Goal: Task Accomplishment & Management: Manage account settings

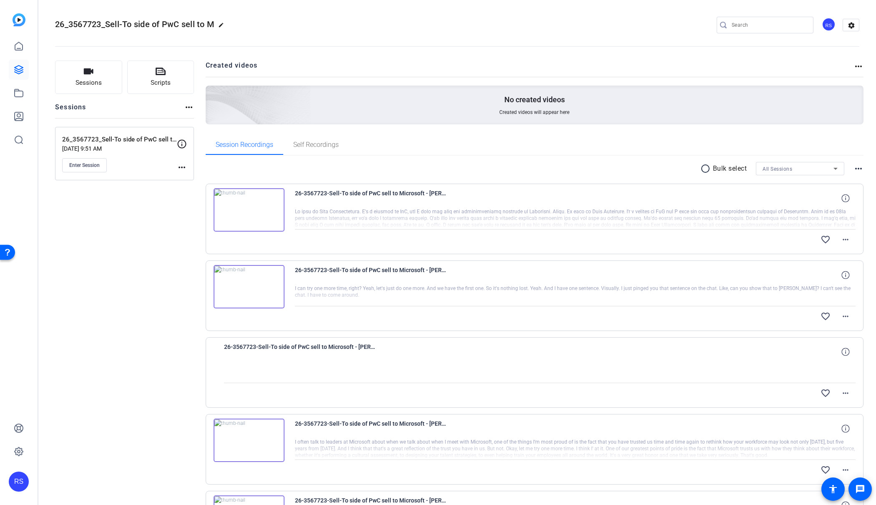
click at [400, 53] on openreel-divider-bar at bounding box center [457, 43] width 804 height 25
click at [702, 168] on mat-icon "radio_button_unchecked" at bounding box center [706, 168] width 13 height 10
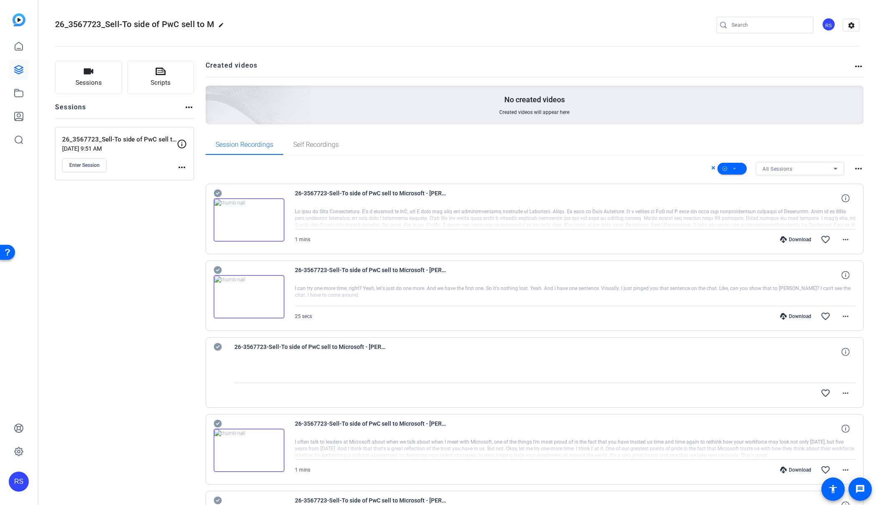
click at [820, 168] on div "All Sessions" at bounding box center [797, 168] width 71 height 10
click at [738, 169] on div at bounding box center [438, 252] width 876 height 505
click at [736, 168] on icon at bounding box center [734, 168] width 4 height 10
click at [744, 181] on span "Select All" at bounding box center [746, 182] width 44 height 10
click at [754, 215] on span "Download MP4" at bounding box center [746, 213] width 44 height 10
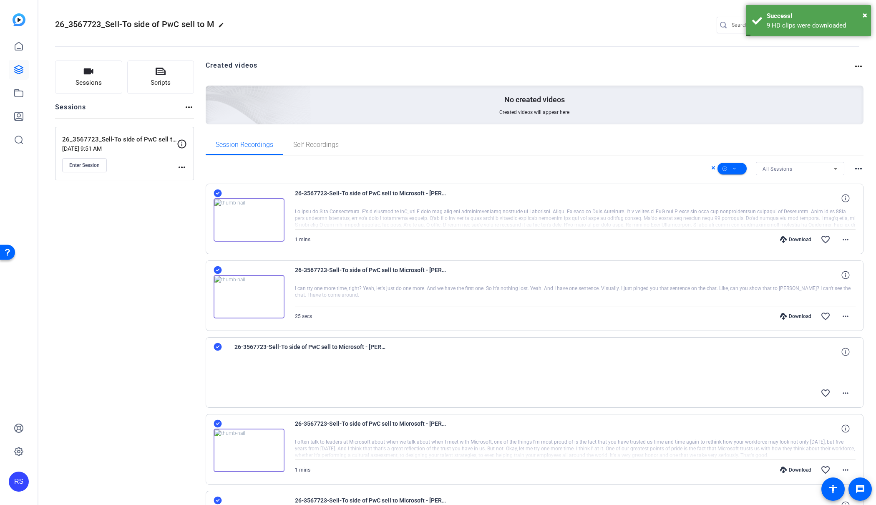
click at [74, 23] on span "26_3567723_Sell-To side of PwC sell to M" at bounding box center [134, 24] width 159 height 10
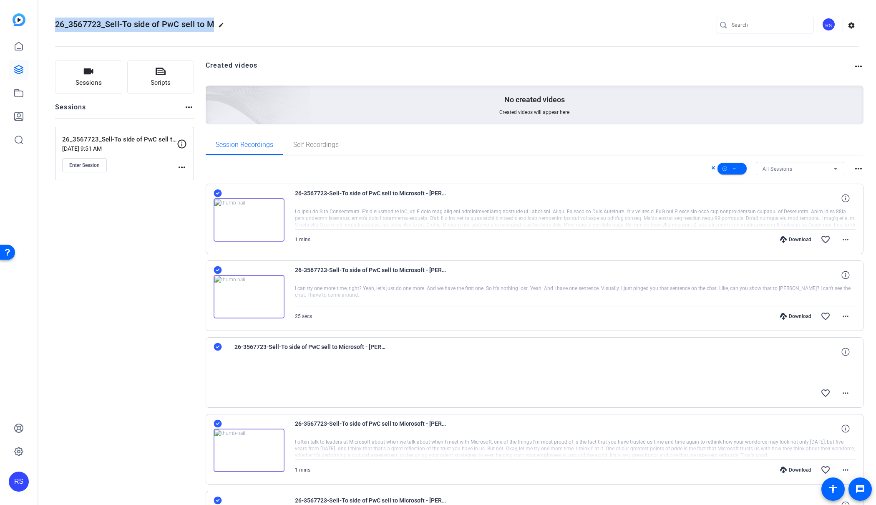
drag, startPoint x: 55, startPoint y: 23, endPoint x: 229, endPoint y: 22, distance: 173.9
click at [246, 21] on div "26_3567723_Sell-To side of PwC sell to M edit RS settings" at bounding box center [457, 25] width 804 height 13
click at [221, 25] on mat-icon "edit" at bounding box center [223, 27] width 10 height 10
click at [105, 21] on input "26_3567723_Sell-To side of PwC sell to M" at bounding box center [89, 25] width 55 height 10
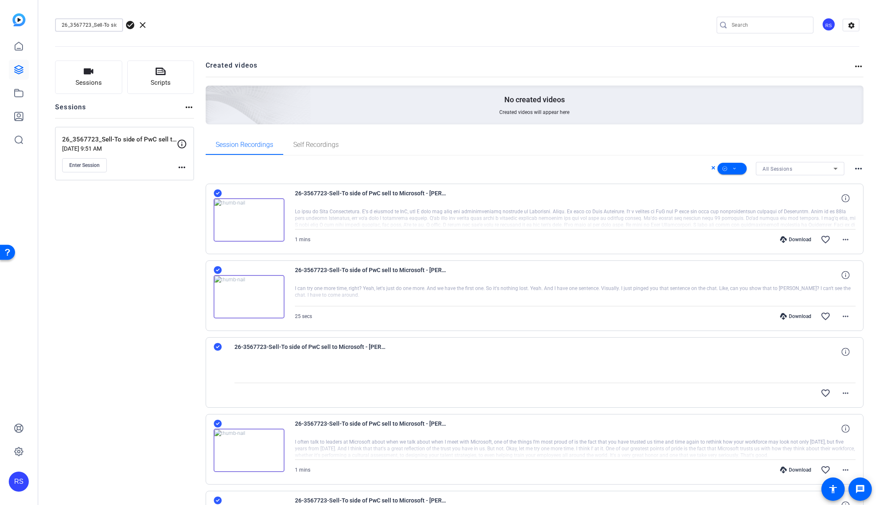
click at [105, 21] on input "26_3567723_Sell-To side of PwC sell to M" at bounding box center [89, 25] width 55 height 10
click at [141, 25] on span "clear" at bounding box center [143, 25] width 10 height 10
click at [19, 50] on icon at bounding box center [19, 46] width 8 height 8
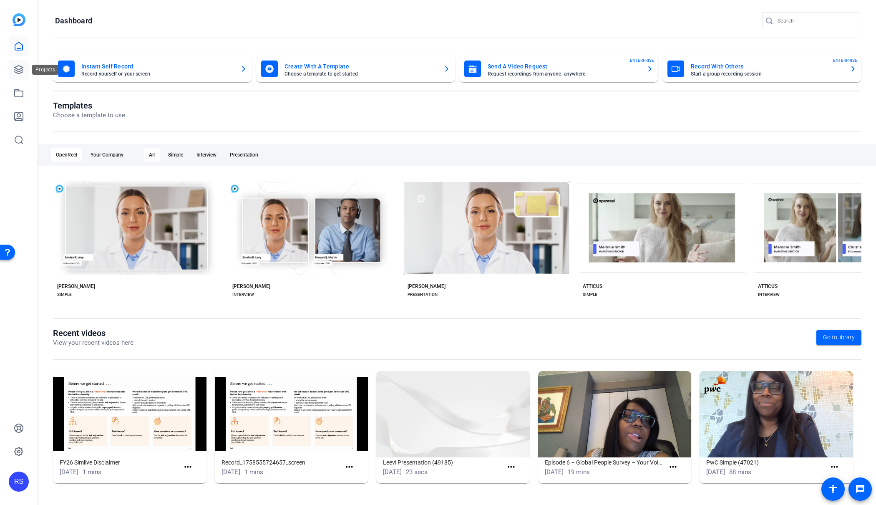
click at [18, 69] on icon at bounding box center [19, 69] width 8 height 8
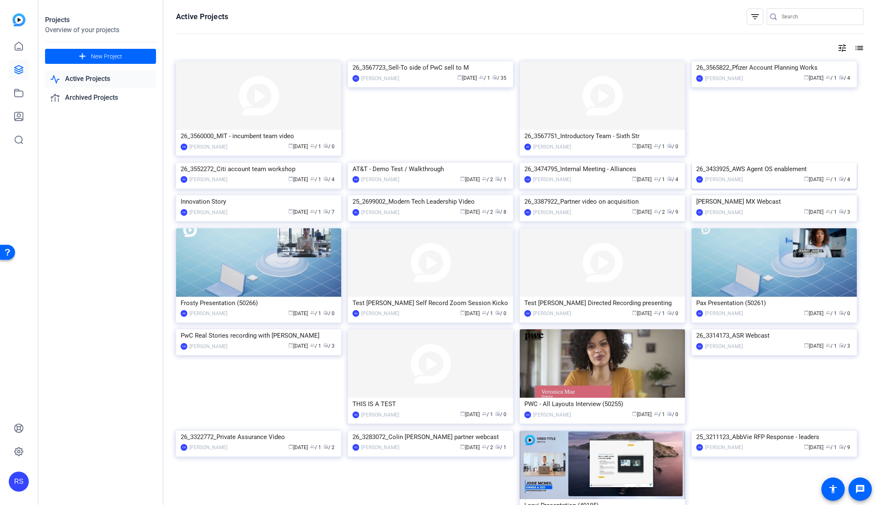
click at [808, 163] on img at bounding box center [773, 163] width 165 height 0
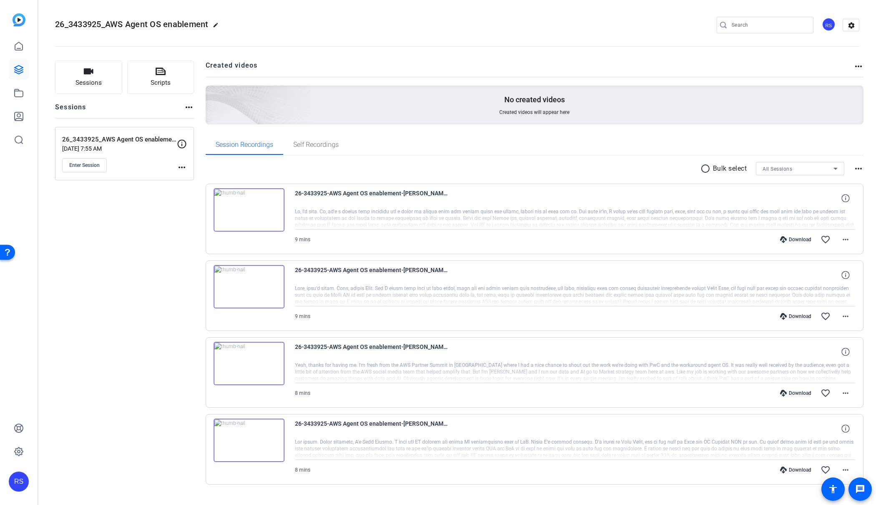
click at [703, 166] on mat-icon "radio_button_unchecked" at bounding box center [706, 168] width 13 height 10
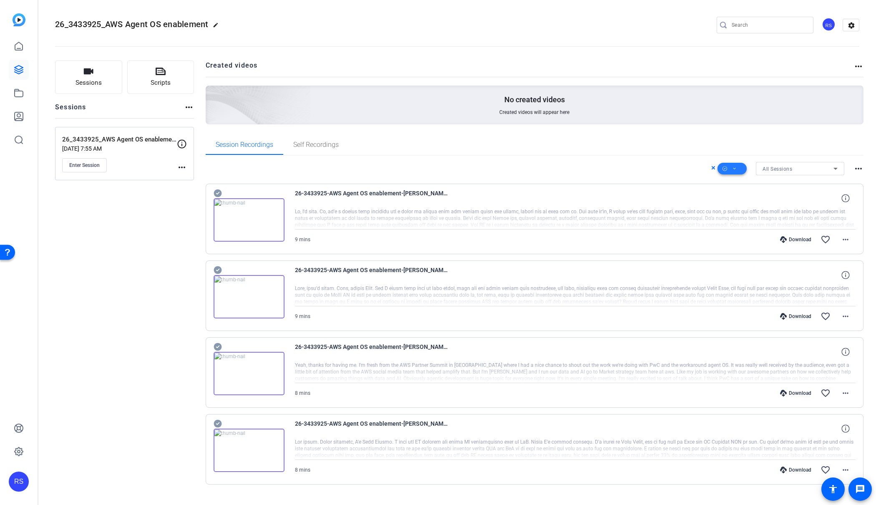
click at [738, 168] on span at bounding box center [731, 168] width 29 height 20
click at [750, 183] on span "Select All" at bounding box center [746, 182] width 44 height 10
click at [406, 148] on div at bounding box center [438, 252] width 876 height 505
click at [217, 23] on mat-icon "edit" at bounding box center [218, 27] width 10 height 10
click at [111, 23] on input "26_3433925_AWS Agent OS enablement" at bounding box center [89, 25] width 55 height 10
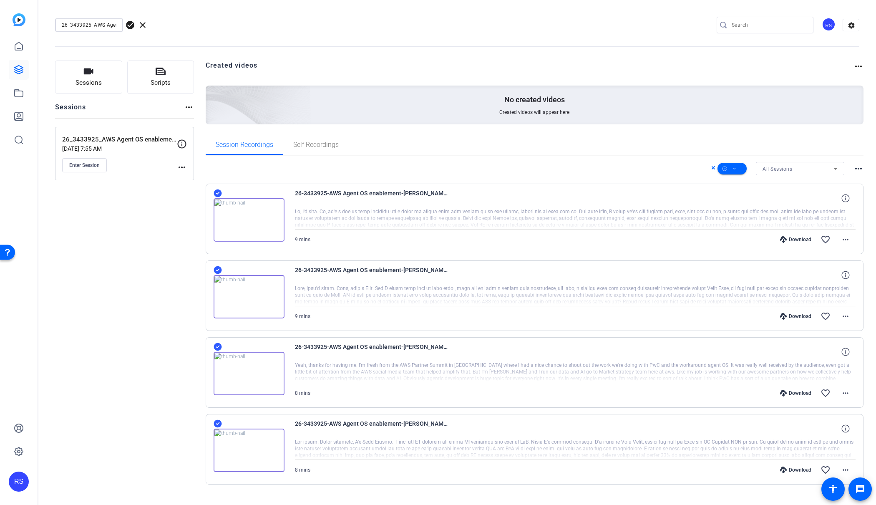
click at [111, 23] on input "26_3433925_AWS Agent OS enablement" at bounding box center [89, 25] width 55 height 10
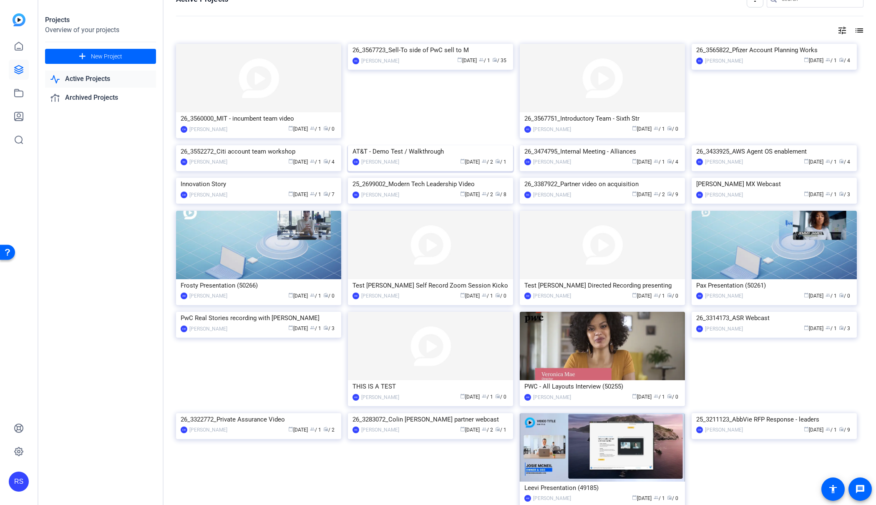
scroll to position [24, 0]
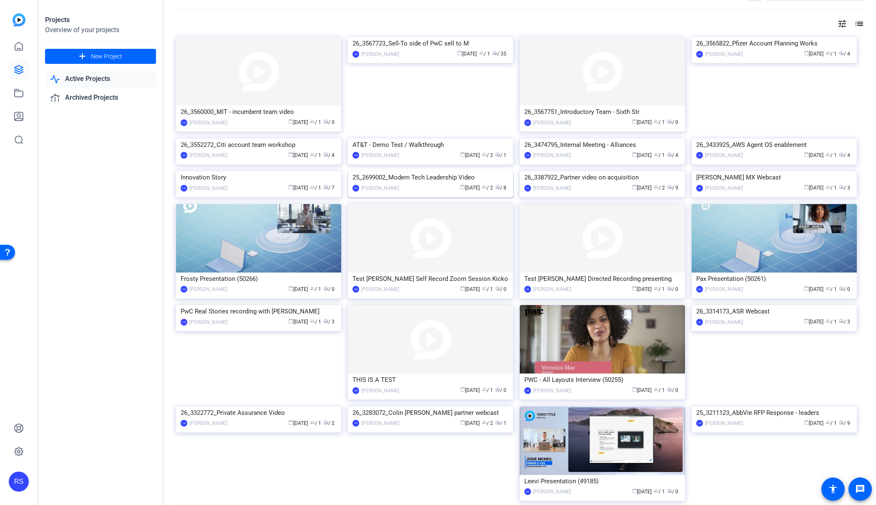
click at [449, 171] on img at bounding box center [430, 171] width 165 height 0
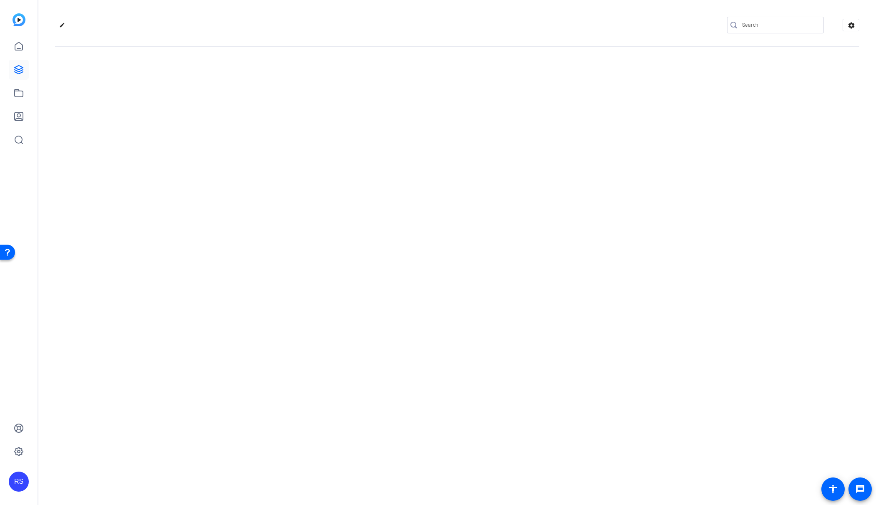
click at [449, 268] on div "edit settings" at bounding box center [456, 252] width 837 height 505
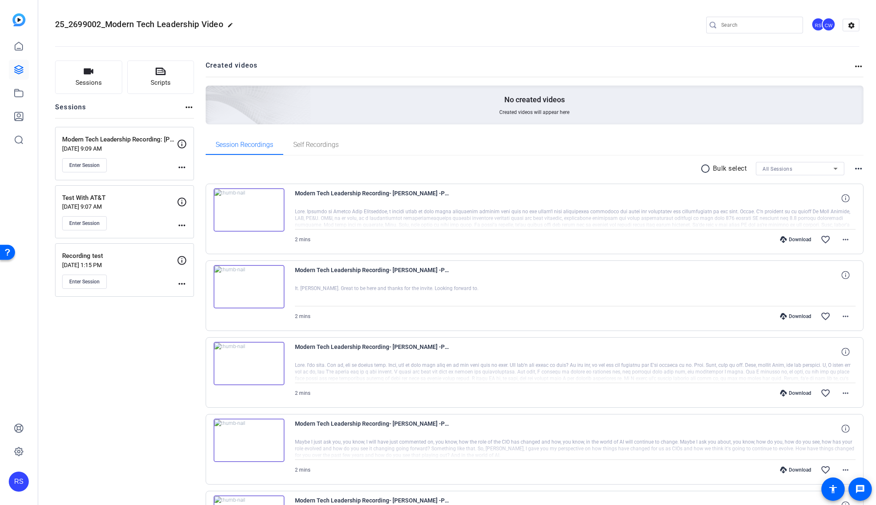
click at [196, 21] on span "25_2699002_Modern Tech Leadership Video" at bounding box center [139, 24] width 168 height 10
copy span "25_2699002_Modern Tech Leadership Video"
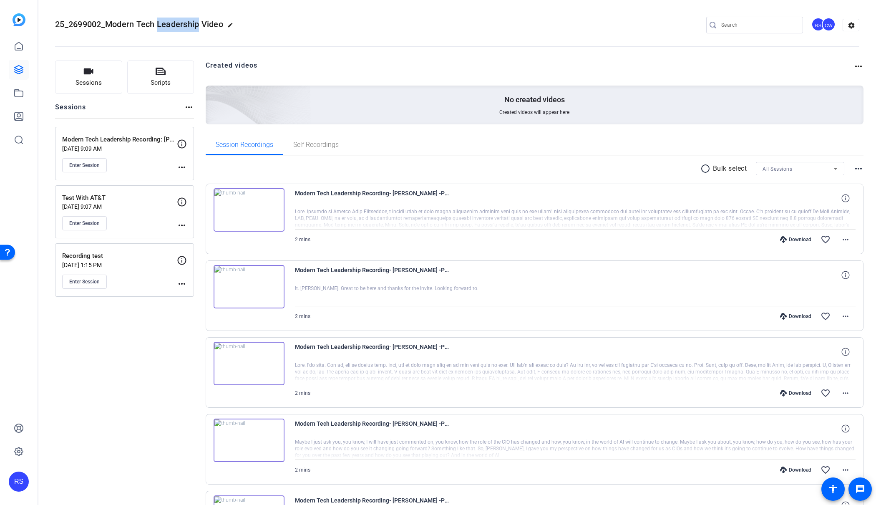
click at [705, 166] on mat-icon "radio_button_unchecked" at bounding box center [706, 168] width 13 height 10
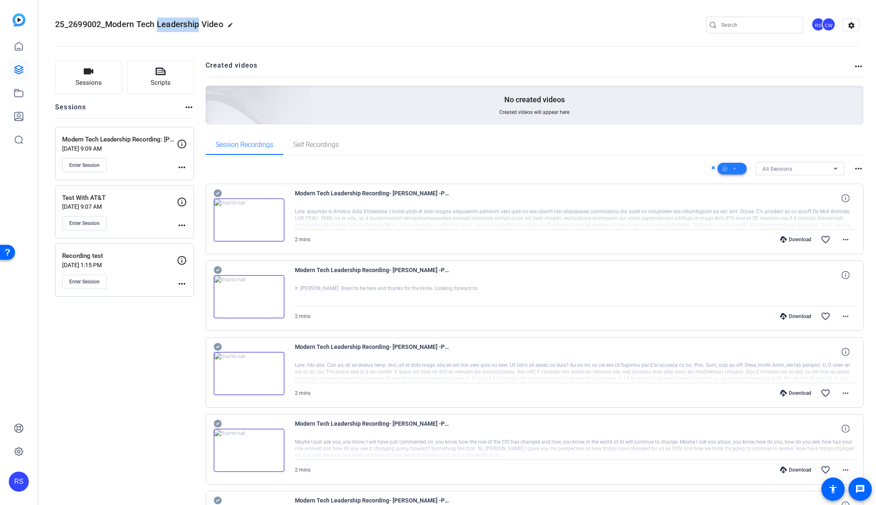
click at [736, 168] on span at bounding box center [731, 168] width 29 height 20
click at [739, 183] on span "Select All" at bounding box center [746, 182] width 44 height 10
click at [456, 79] on div at bounding box center [438, 252] width 876 height 505
click at [497, 148] on div "Session Recordings Self Recordings" at bounding box center [535, 145] width 658 height 20
click at [740, 169] on span at bounding box center [731, 168] width 29 height 20
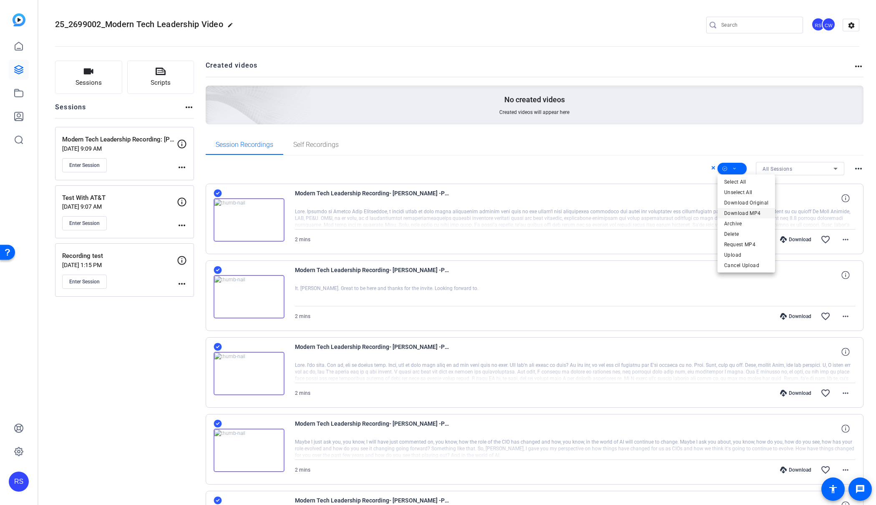
click at [751, 212] on span "Download MP4" at bounding box center [746, 213] width 44 height 10
click at [20, 48] on icon at bounding box center [19, 46] width 10 height 10
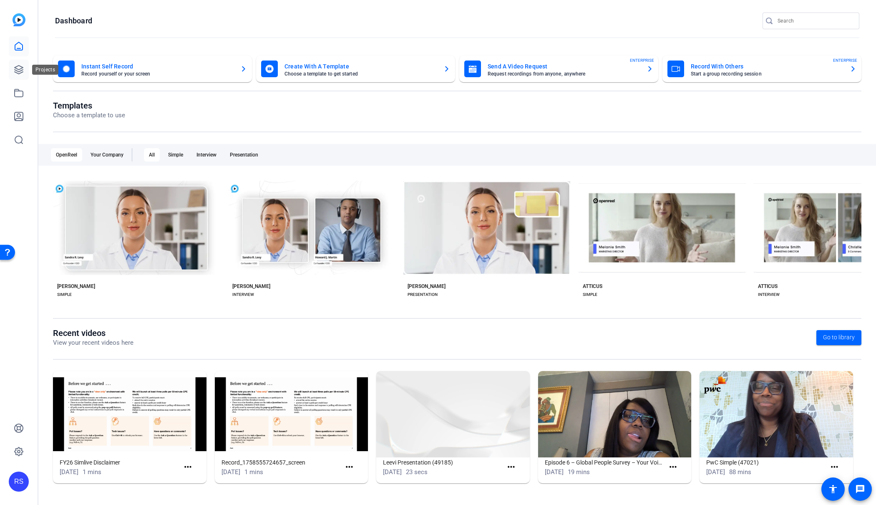
click at [23, 72] on icon at bounding box center [19, 70] width 10 height 10
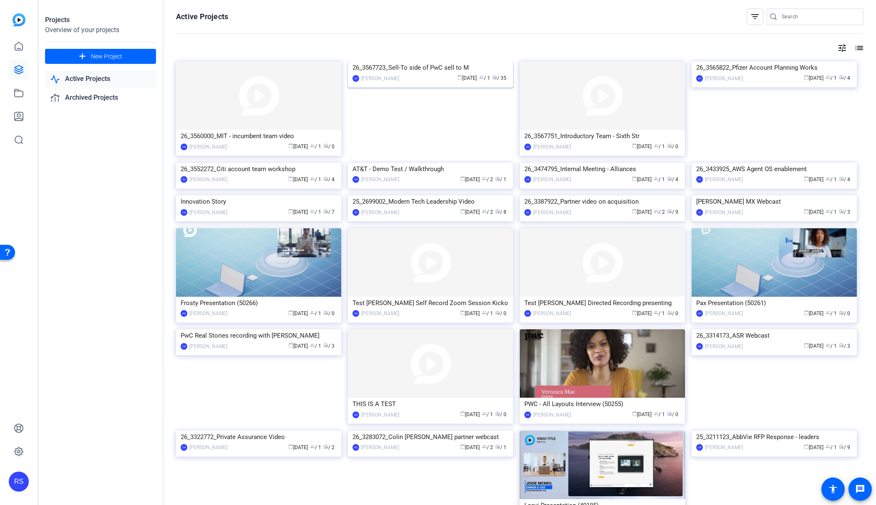
click at [413, 61] on img at bounding box center [430, 61] width 165 height 0
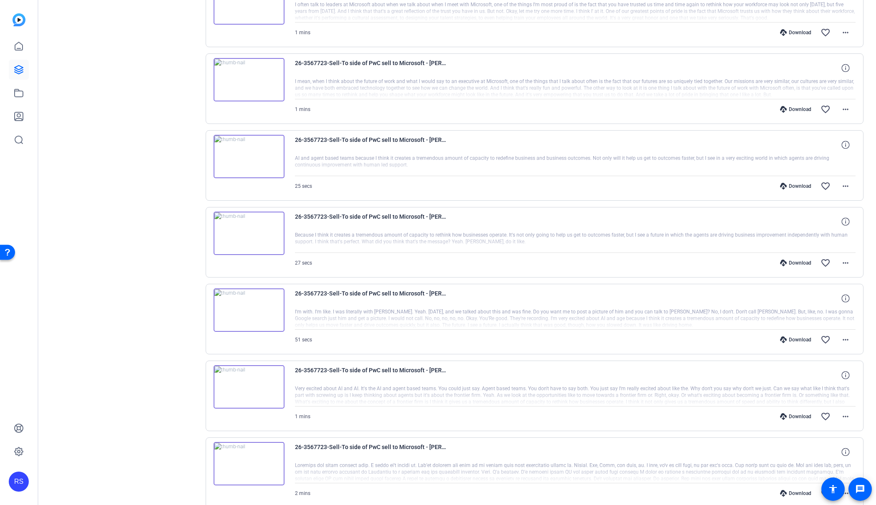
scroll to position [492, 0]
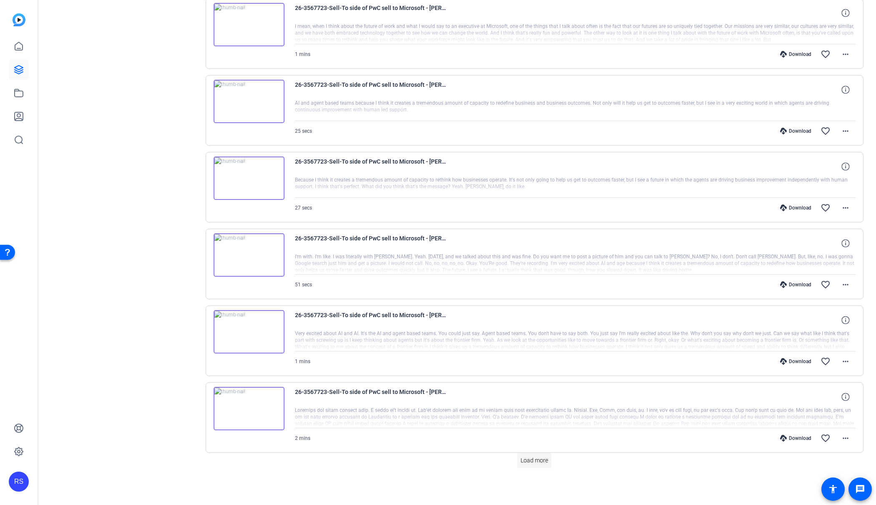
click at [536, 460] on span "Load more" at bounding box center [534, 460] width 28 height 9
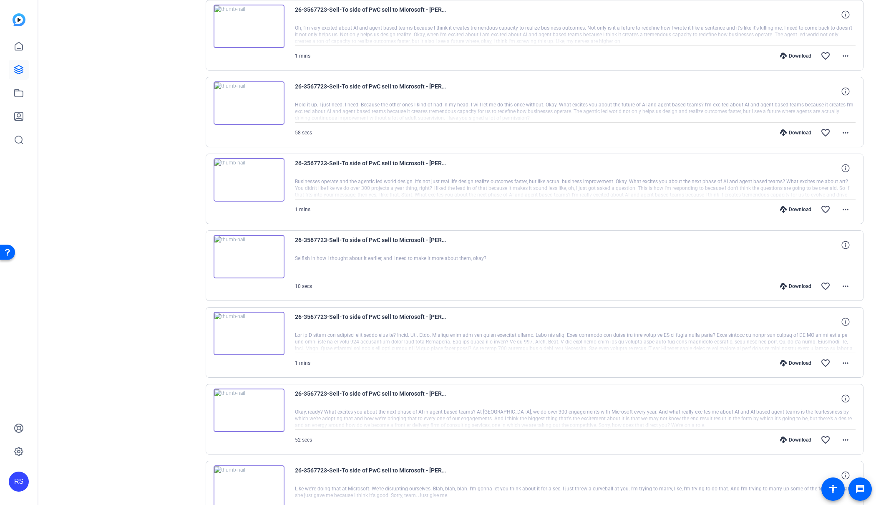
scroll to position [1259, 0]
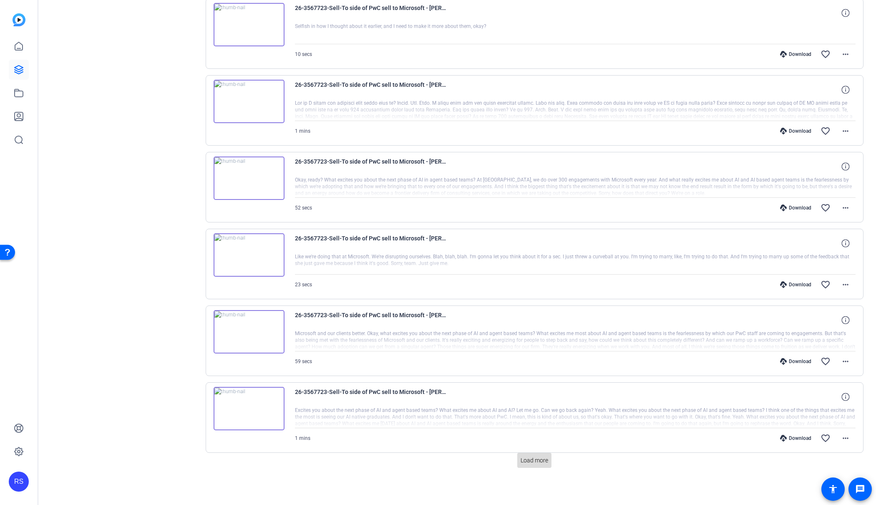
click at [529, 461] on span "Load more" at bounding box center [534, 460] width 28 height 9
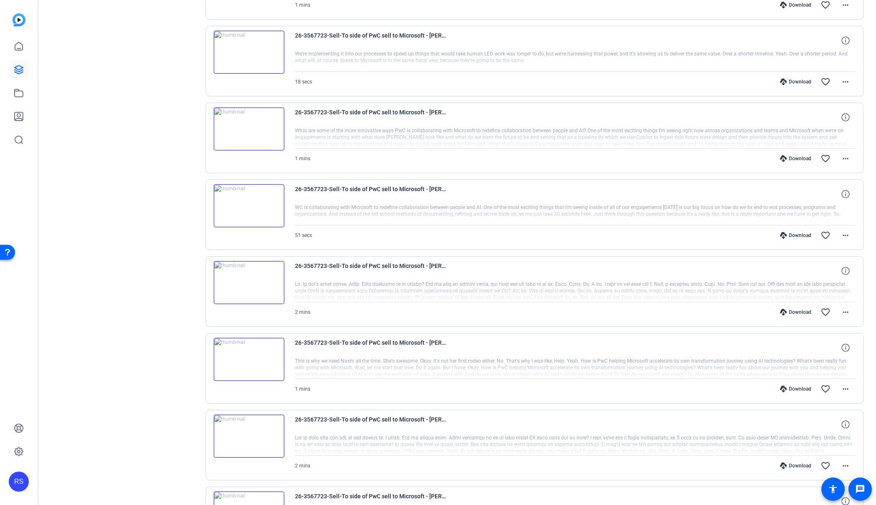
scroll to position [2027, 0]
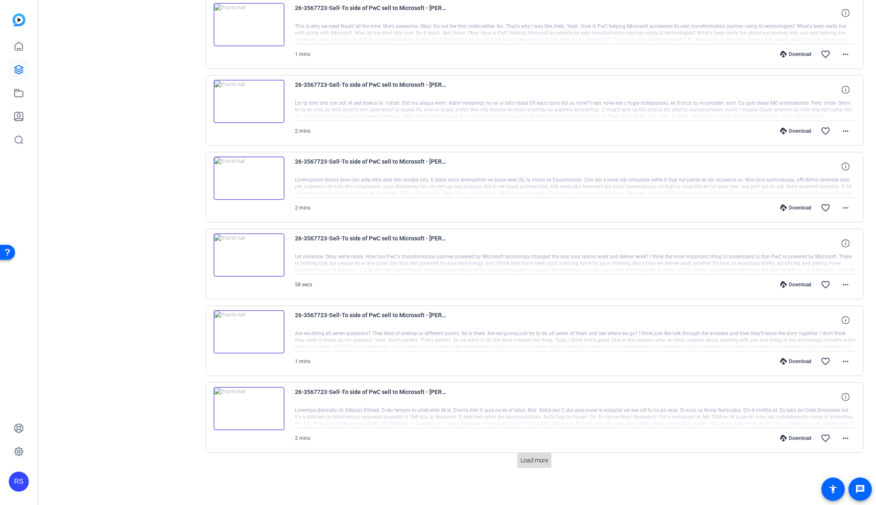
click at [528, 464] on span "Load more" at bounding box center [534, 460] width 28 height 9
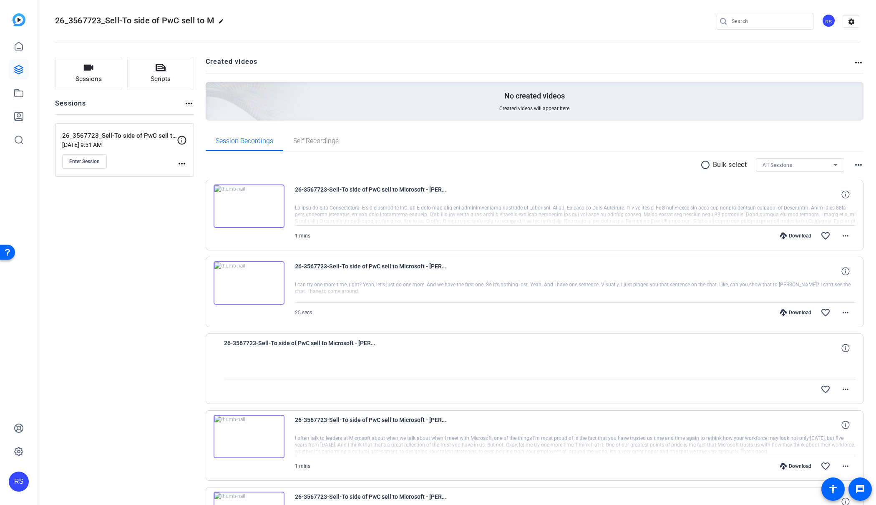
scroll to position [0, 0]
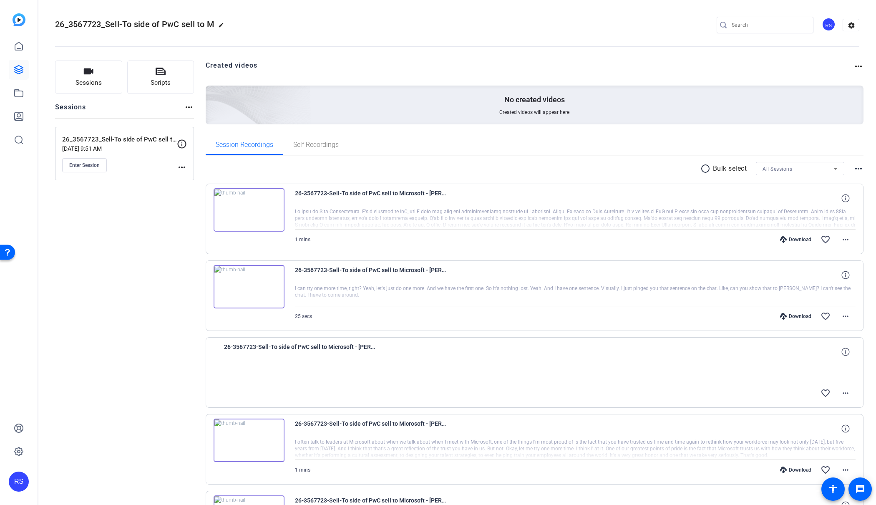
click at [708, 168] on mat-icon "radio_button_unchecked" at bounding box center [706, 168] width 13 height 10
click at [737, 167] on span at bounding box center [731, 168] width 29 height 20
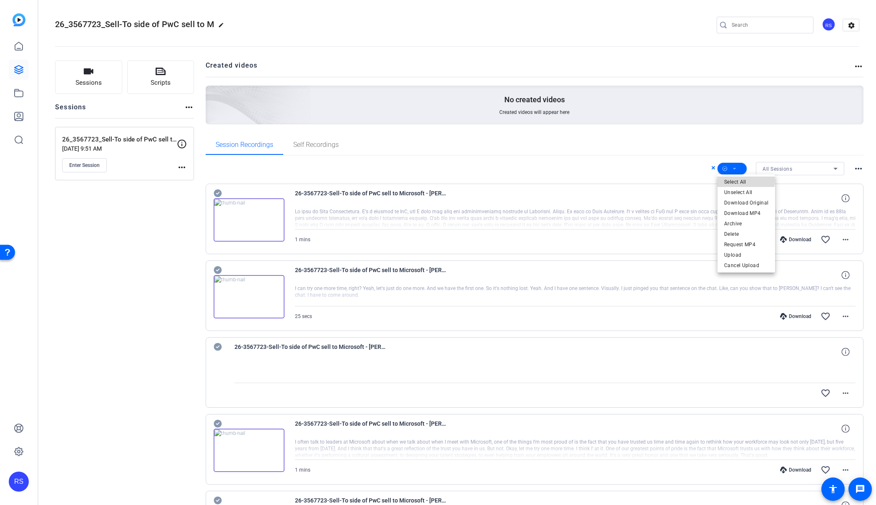
click at [745, 180] on span "Select All" at bounding box center [746, 182] width 44 height 10
click at [745, 243] on span "Request MP4" at bounding box center [746, 244] width 44 height 10
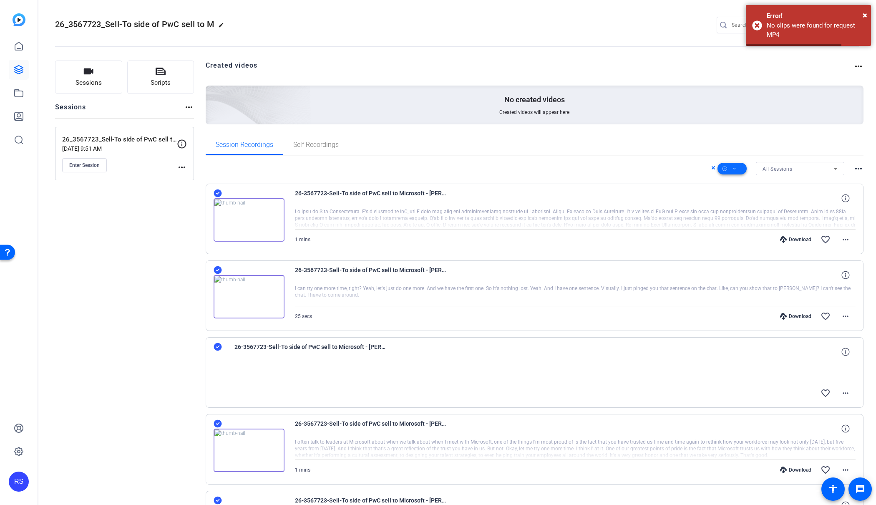
click at [737, 167] on span at bounding box center [731, 168] width 29 height 20
click at [745, 213] on span "Download MP4" at bounding box center [746, 213] width 44 height 10
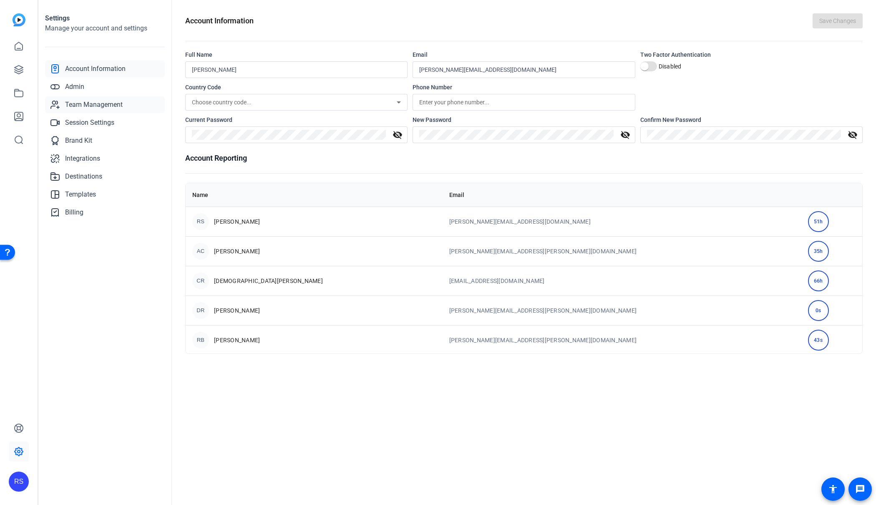
click at [77, 101] on span "Team Management" at bounding box center [94, 105] width 58 height 10
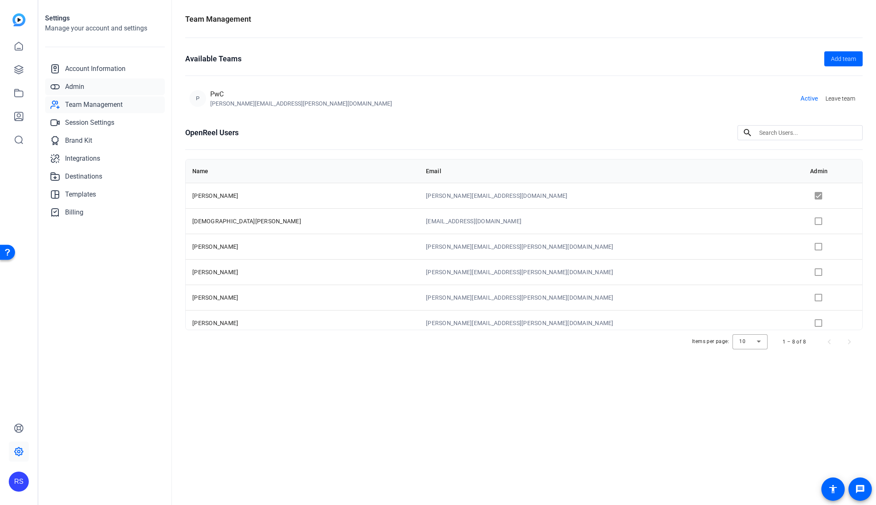
click at [83, 86] on span "Admin" at bounding box center [74, 87] width 19 height 10
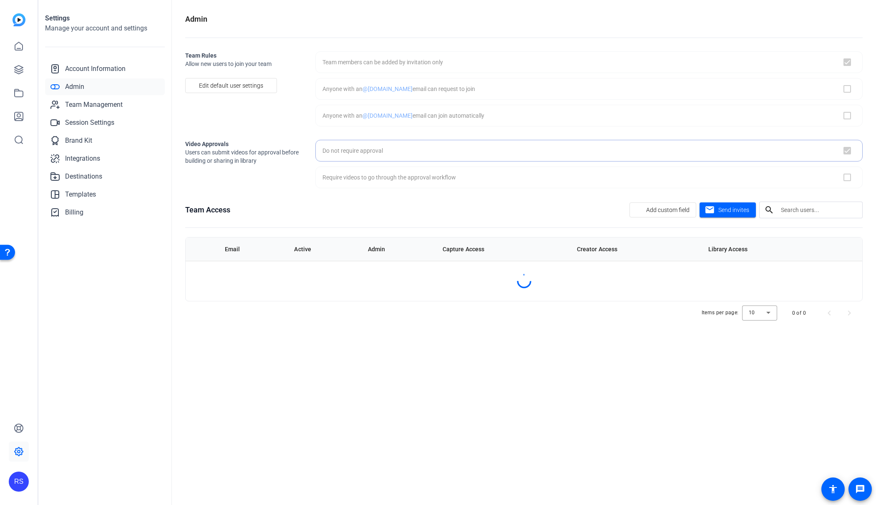
checkbox input "true"
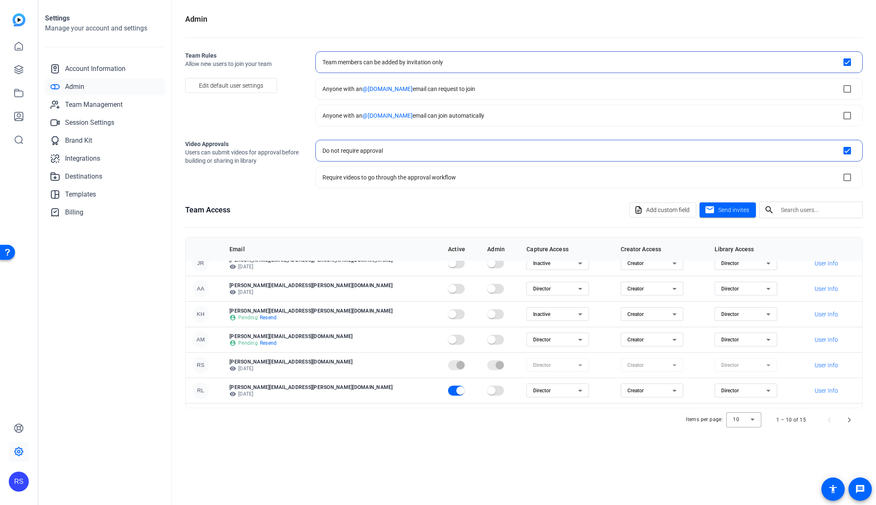
scroll to position [107, 0]
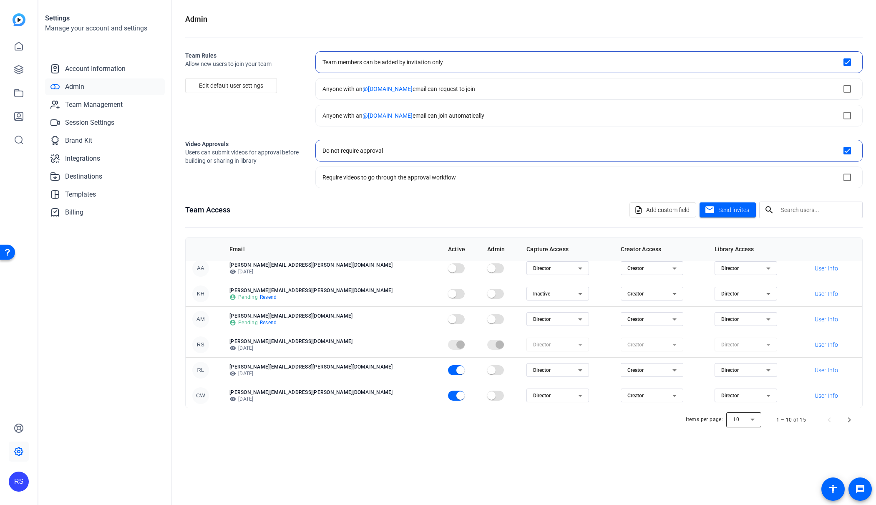
click at [756, 422] on div at bounding box center [743, 419] width 35 height 20
click at [749, 465] on mat-option "50" at bounding box center [744, 463] width 35 height 13
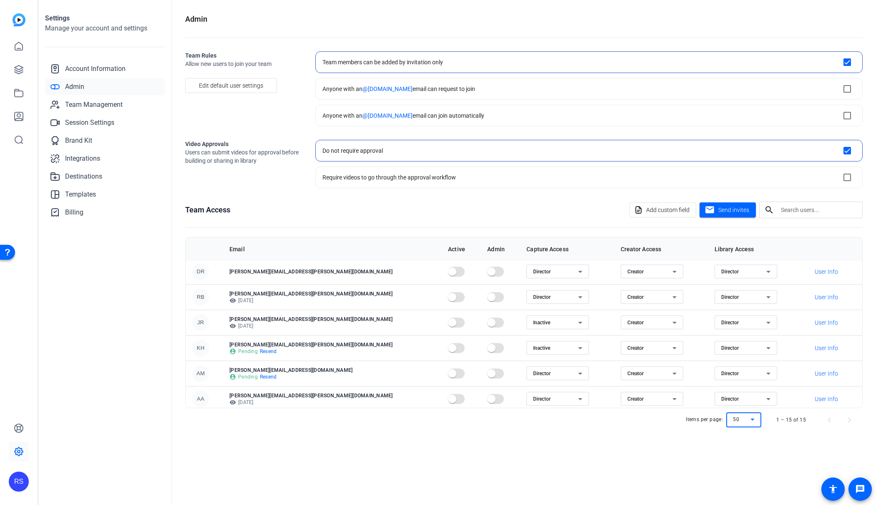
scroll to position [0, 0]
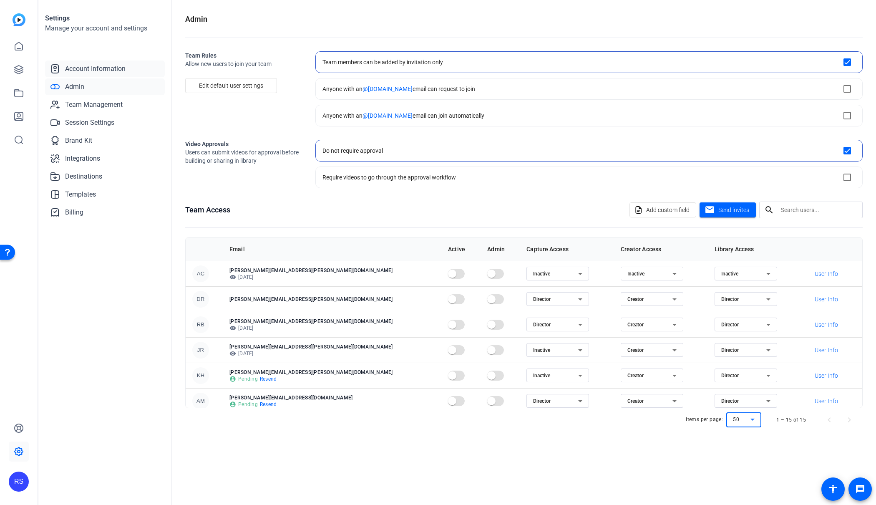
click at [87, 67] on span "Account Information" at bounding box center [95, 69] width 60 height 10
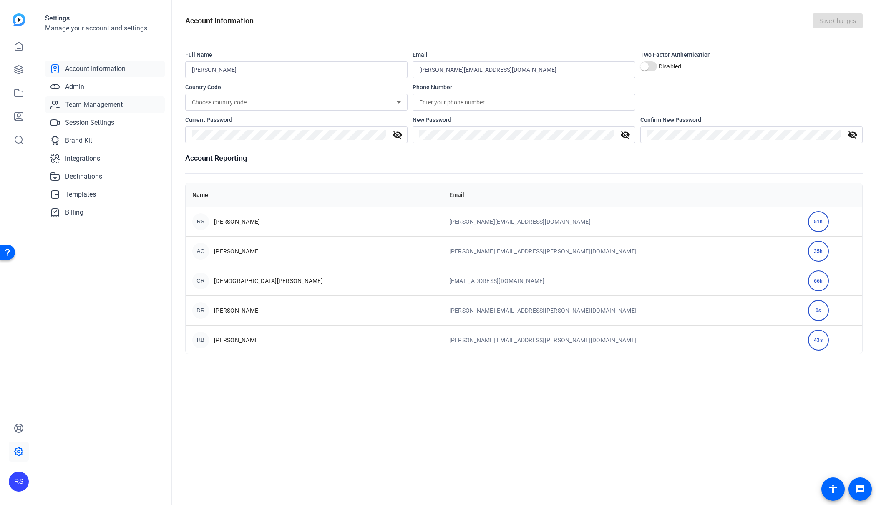
click at [101, 106] on span "Team Management" at bounding box center [94, 105] width 58 height 10
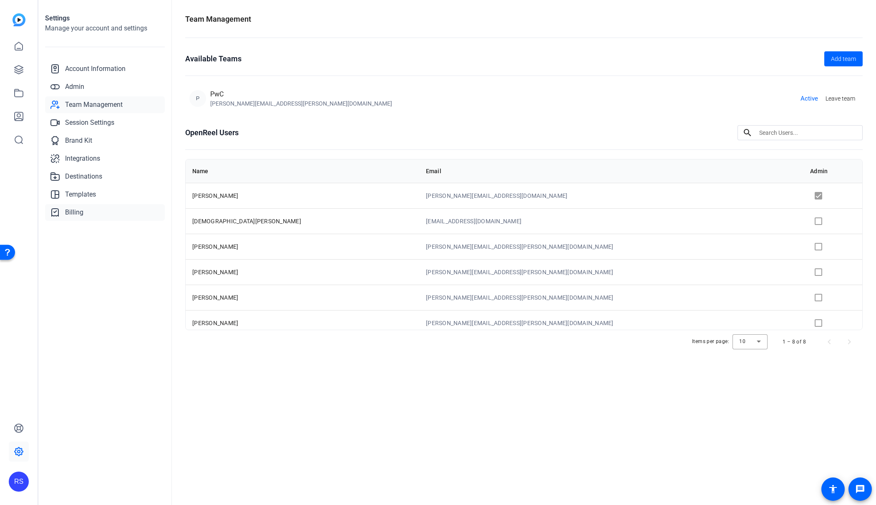
click at [78, 212] on span "Billing" at bounding box center [74, 212] width 18 height 10
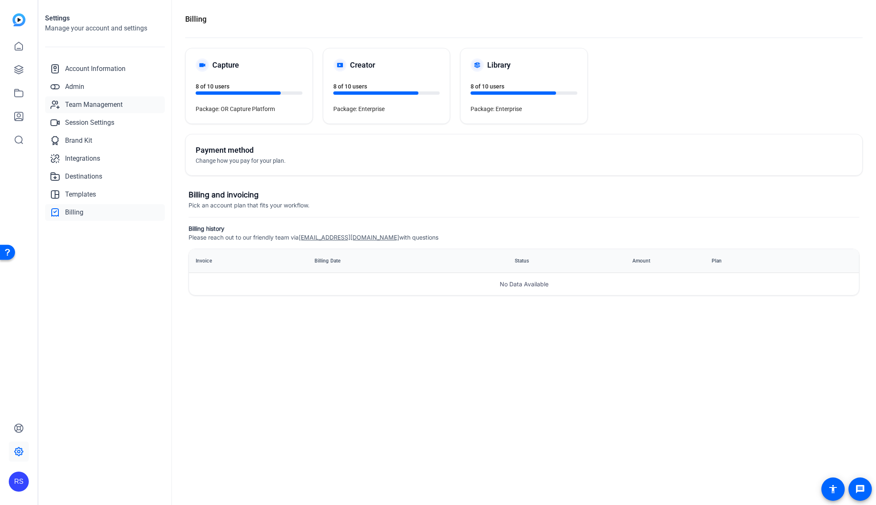
click at [85, 104] on span "Team Management" at bounding box center [94, 105] width 58 height 10
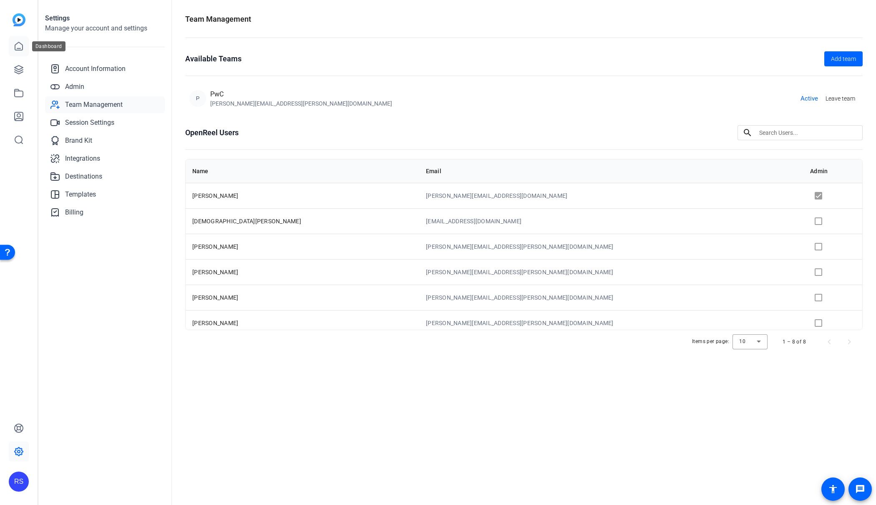
click at [18, 42] on icon at bounding box center [19, 46] width 10 height 10
